Goal: Information Seeking & Learning: Learn about a topic

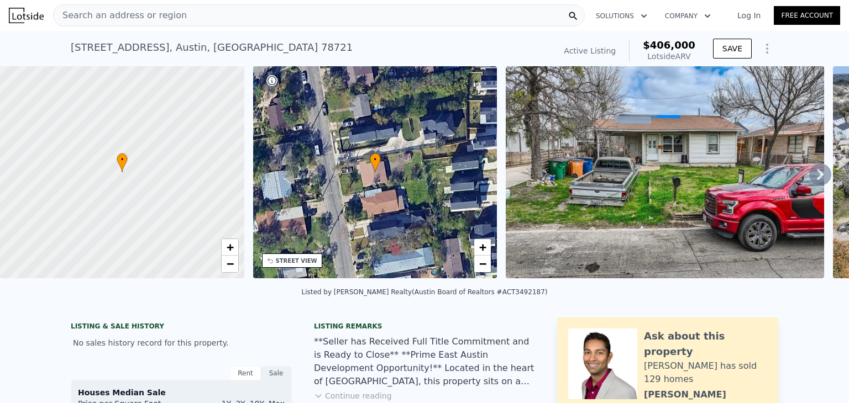
click at [327, 13] on div "Search an address or region" at bounding box center [319, 15] width 532 height 22
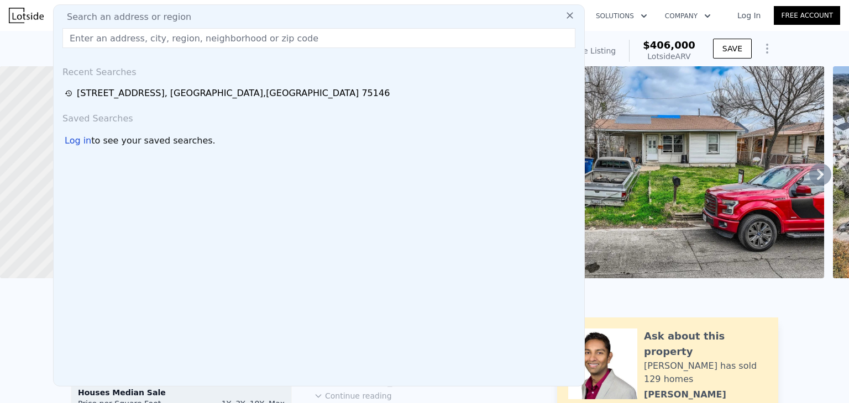
click at [312, 13] on div "Search an address or region" at bounding box center [319, 16] width 522 height 13
click at [146, 14] on span "Search an address or region" at bounding box center [124, 16] width 133 height 13
click at [132, 41] on input "text" at bounding box center [318, 38] width 513 height 20
paste input "[STREET_ADDRESS][PERSON_NAME]"
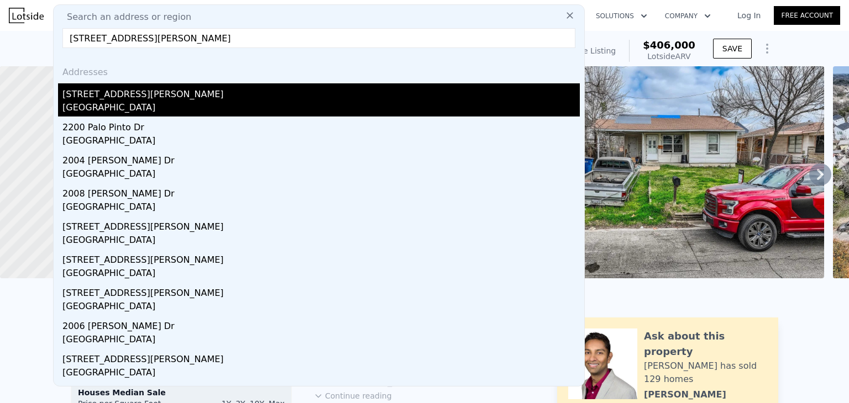
type input "[STREET_ADDRESS][PERSON_NAME]"
click at [135, 93] on div "[STREET_ADDRESS][PERSON_NAME]" at bounding box center [320, 92] width 517 height 18
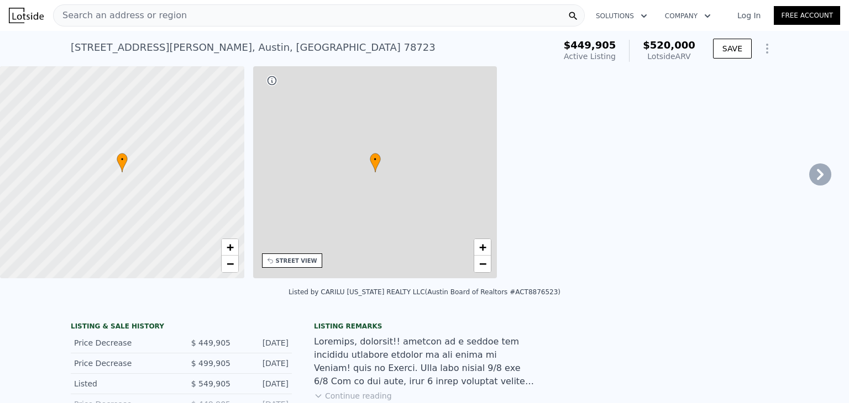
type input "863"
type input "1543"
type input "5222.84"
type input "7609.93"
checkbox input "true"
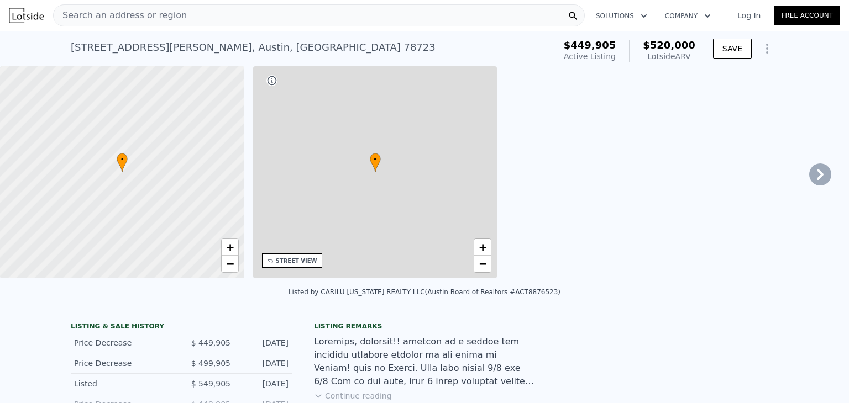
type input "$ 520,000"
type input "$ 8,849"
